Goal: Information Seeking & Learning: Learn about a topic

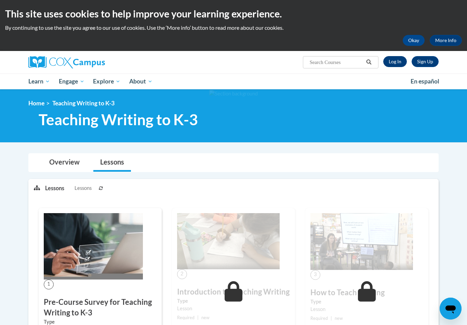
click at [394, 66] on link "Log In" at bounding box center [395, 61] width 24 height 11
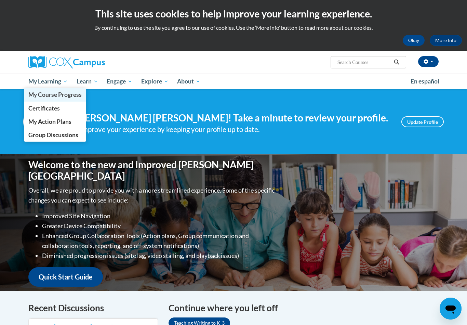
click at [47, 94] on span "My Course Progress" at bounding box center [54, 94] width 53 height 7
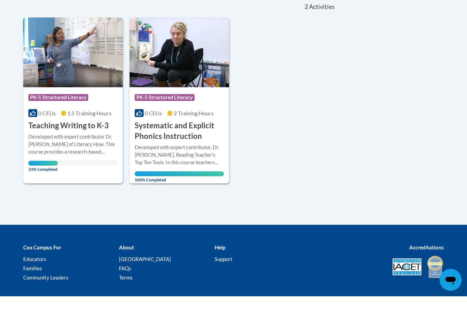
scroll to position [159, 0]
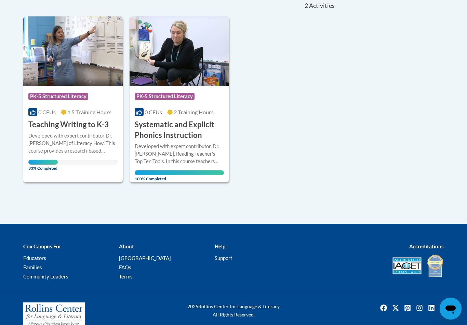
click at [77, 138] on div "Developed with expert contributor Dr. [PERSON_NAME] of Literacy How. This cours…" at bounding box center [72, 143] width 89 height 23
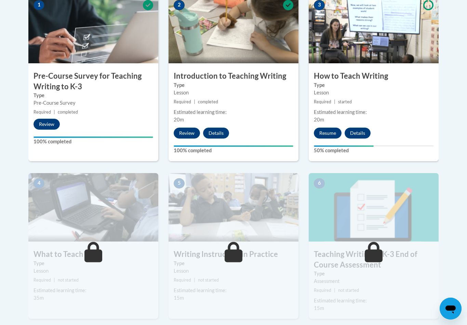
scroll to position [234, 0]
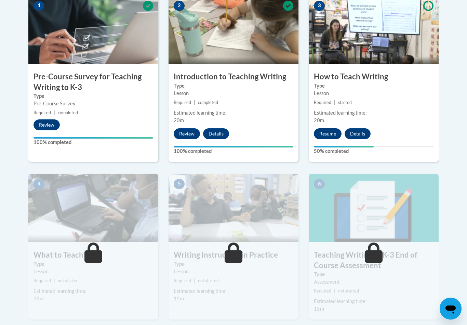
click at [324, 133] on button "Resume" at bounding box center [328, 133] width 28 height 11
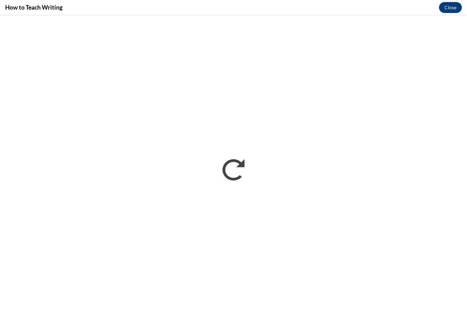
scroll to position [0, 0]
